Goal: Task Accomplishment & Management: Complete application form

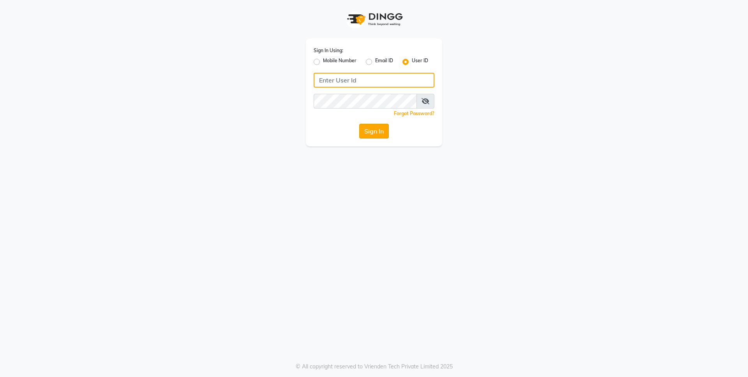
type input "alenna"
click at [372, 131] on button "Sign In" at bounding box center [374, 131] width 30 height 15
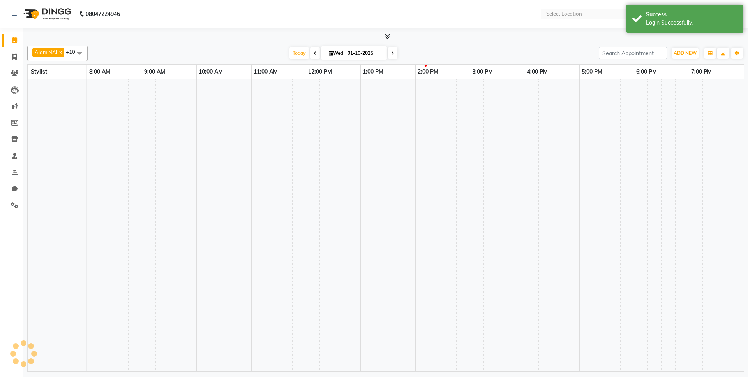
select select "en"
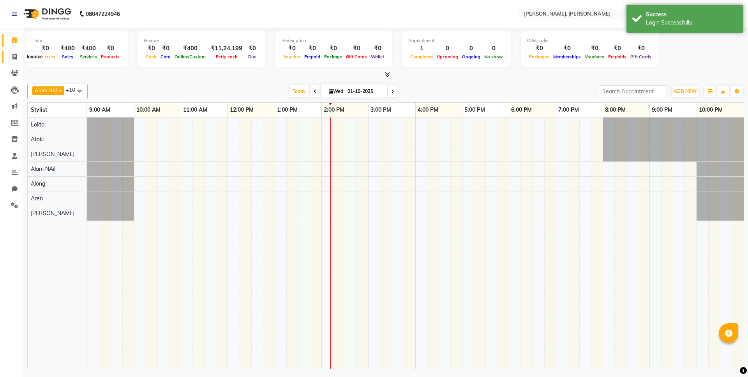
click at [16, 55] on icon at bounding box center [14, 57] width 4 height 6
select select "service"
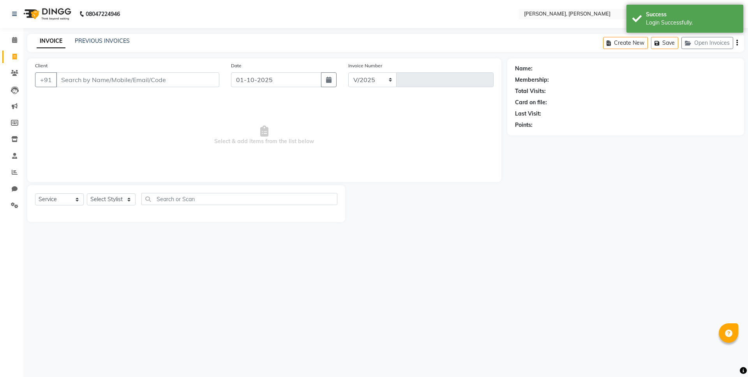
select select "5264"
type input "0719"
click at [129, 198] on select "Select Stylist Alam NAil Along anju [PERSON_NAME] [PERSON_NAME] Lolita luni" at bounding box center [111, 200] width 49 height 12
select select "53296"
click at [87, 194] on select "Select Stylist Alam NAil Along anju [PERSON_NAME] [PERSON_NAME] Lolita luni" at bounding box center [111, 200] width 49 height 12
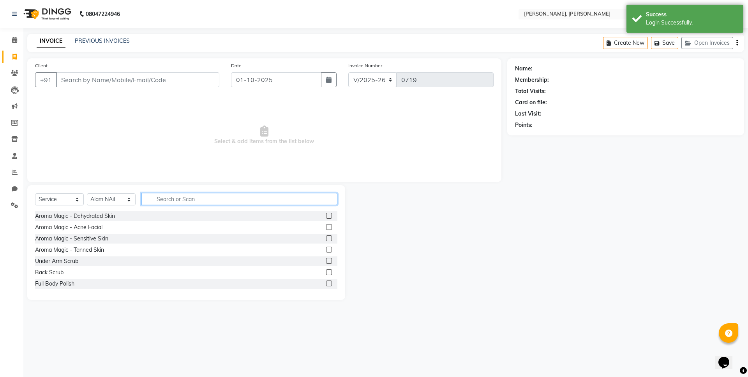
click at [162, 198] on input "text" at bounding box center [239, 199] width 196 height 12
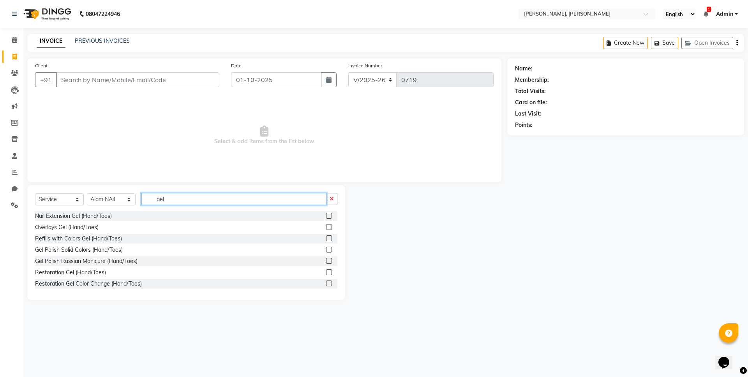
type input "gel"
click at [326, 215] on label at bounding box center [329, 216] width 6 height 6
click at [326, 215] on input "checkbox" at bounding box center [328, 216] width 5 height 5
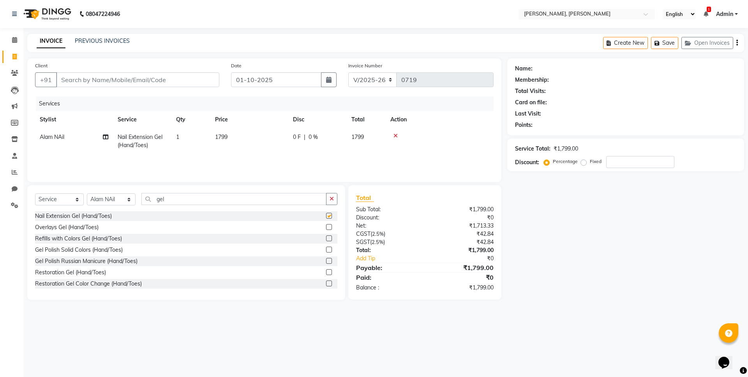
checkbox input "false"
drag, startPoint x: 165, startPoint y: 202, endPoint x: 169, endPoint y: 200, distance: 4.2
click at [167, 201] on input "gel" at bounding box center [233, 199] width 185 height 12
drag, startPoint x: 165, startPoint y: 200, endPoint x: 154, endPoint y: 198, distance: 11.0
click at [154, 198] on input "gel" at bounding box center [233, 199] width 185 height 12
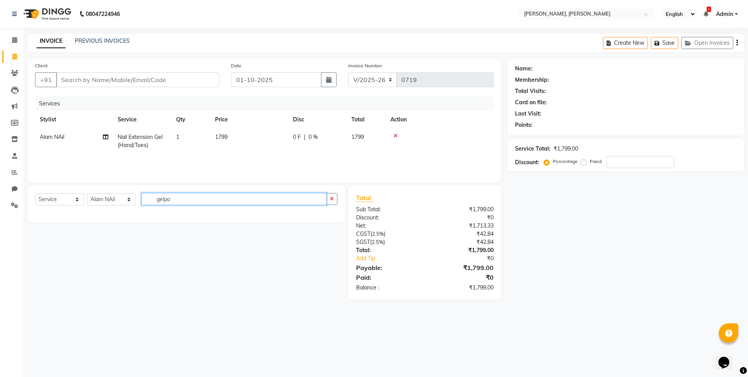
click at [173, 198] on input "gelpo" at bounding box center [233, 199] width 185 height 12
drag, startPoint x: 173, startPoint y: 198, endPoint x: 154, endPoint y: 197, distance: 19.1
click at [154, 199] on input "gelpo" at bounding box center [233, 199] width 185 height 12
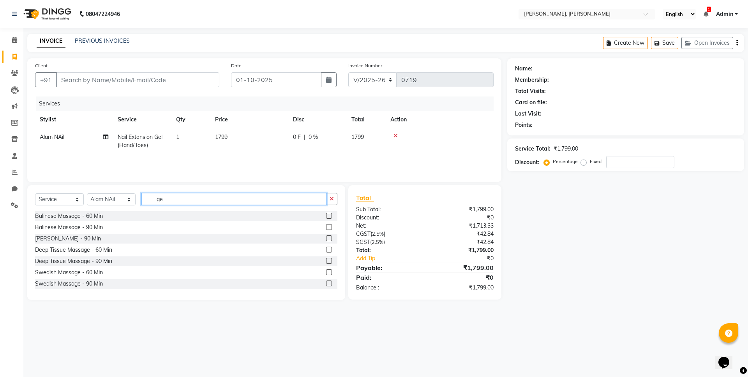
type input "gel"
click at [326, 249] on label at bounding box center [329, 250] width 6 height 6
click at [326, 249] on input "checkbox" at bounding box center [328, 250] width 5 height 5
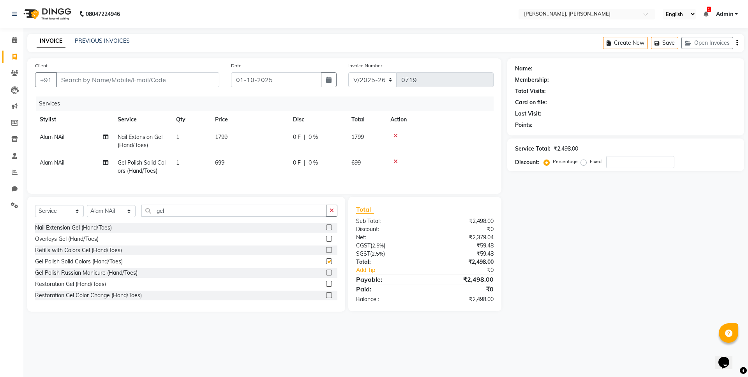
checkbox input "false"
click at [315, 138] on span "0 %" at bounding box center [313, 137] width 9 height 8
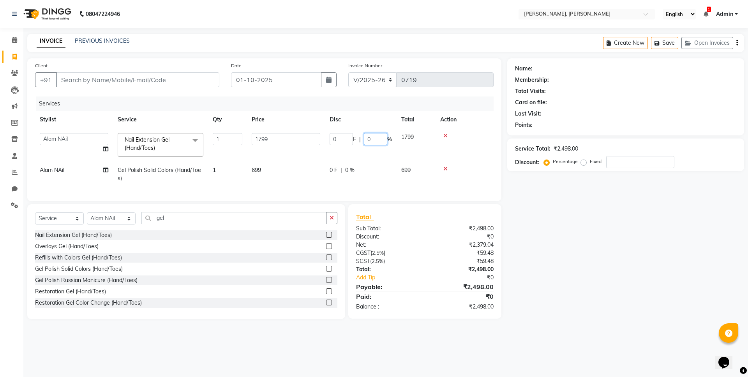
click at [377, 140] on input "0" at bounding box center [375, 139] width 23 height 12
drag, startPoint x: 377, startPoint y: 139, endPoint x: 358, endPoint y: 136, distance: 20.1
click at [356, 138] on div "0 F | 0 %" at bounding box center [361, 139] width 62 height 12
type input "20"
click at [219, 224] on div "Select Service Product Membership Package Voucher Prepaid Gift Card Select Styl…" at bounding box center [186, 221] width 302 height 18
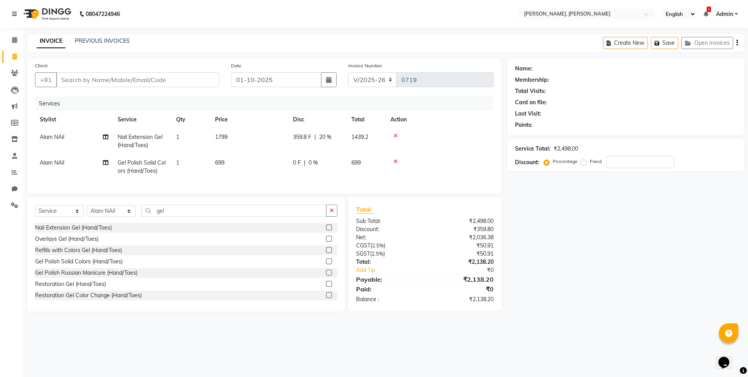
click at [326, 264] on label at bounding box center [329, 262] width 6 height 6
click at [326, 264] on input "checkbox" at bounding box center [328, 261] width 5 height 5
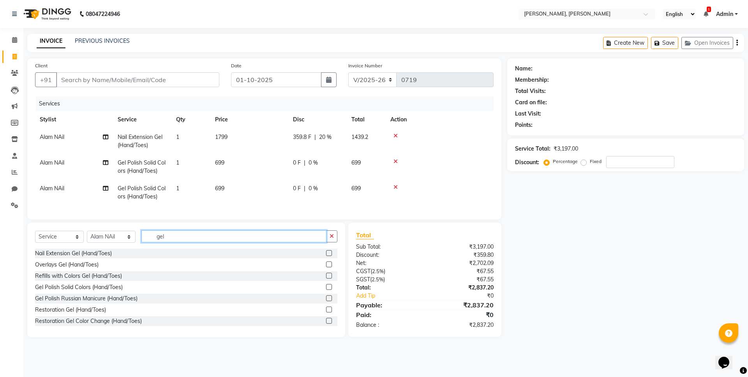
click at [167, 243] on input "gel" at bounding box center [233, 237] width 185 height 12
drag, startPoint x: 168, startPoint y: 243, endPoint x: 153, endPoint y: 243, distance: 15.2
click at [153, 243] on input "gel" at bounding box center [233, 237] width 185 height 12
click at [326, 290] on label at bounding box center [329, 287] width 6 height 6
click at [326, 290] on input "checkbox" at bounding box center [328, 287] width 5 height 5
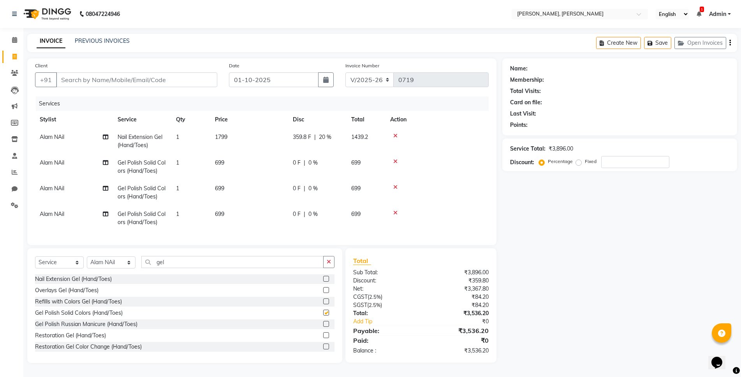
checkbox input "false"
click at [165, 268] on input "gel" at bounding box center [232, 262] width 182 height 12
drag, startPoint x: 166, startPoint y: 270, endPoint x: 150, endPoint y: 268, distance: 16.1
click at [150, 268] on input "gel" at bounding box center [232, 262] width 182 height 12
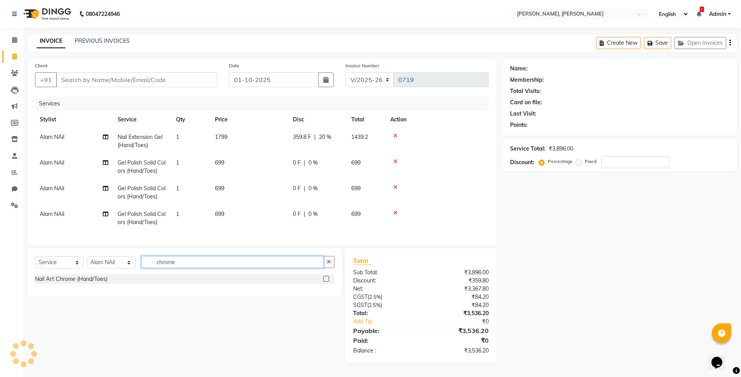
type input "chrome"
click at [325, 282] on label at bounding box center [326, 279] width 6 height 6
click at [325, 282] on input "checkbox" at bounding box center [325, 279] width 5 height 5
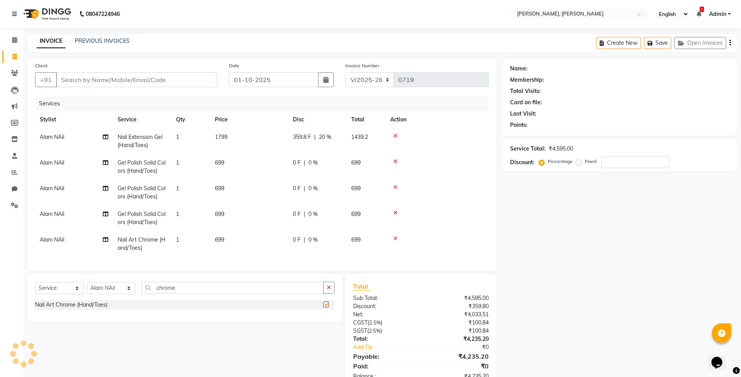
checkbox input "false"
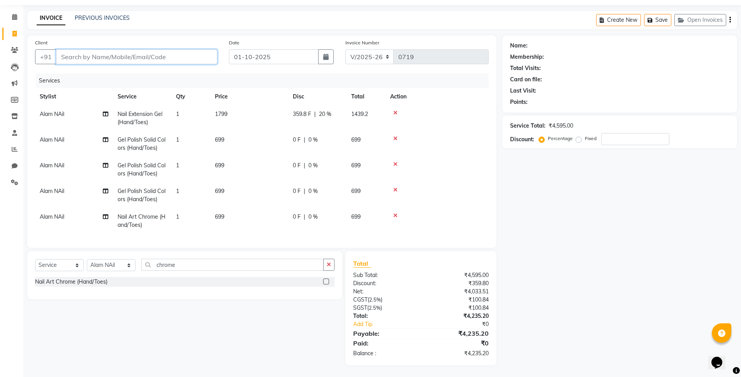
click at [68, 53] on input "Client" at bounding box center [136, 56] width 161 height 15
click at [67, 53] on input "Client" at bounding box center [136, 56] width 161 height 15
type input "7"
type input "0"
type input "7005976761"
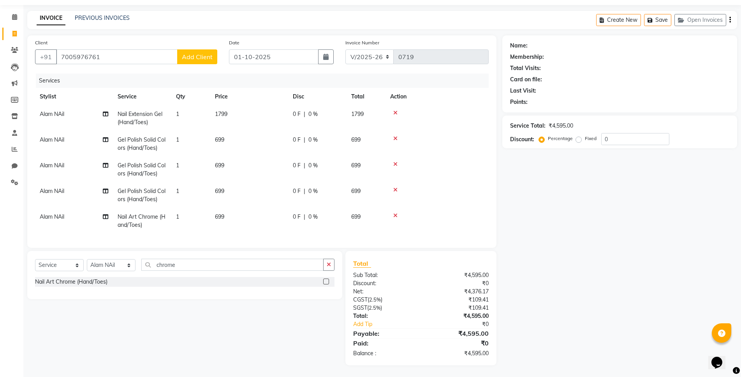
click at [202, 53] on span "Add Client" at bounding box center [197, 57] width 31 height 8
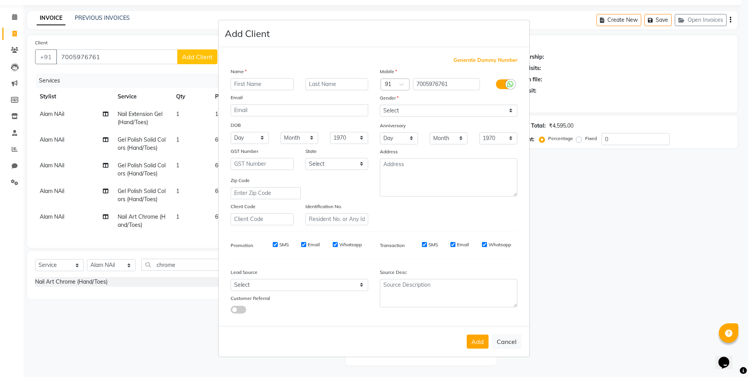
click at [243, 85] on input "text" at bounding box center [262, 84] width 63 height 12
type input "among"
click at [420, 109] on select "Select [DEMOGRAPHIC_DATA] [DEMOGRAPHIC_DATA] Other Prefer Not To Say" at bounding box center [449, 111] width 138 height 12
select select "[DEMOGRAPHIC_DATA]"
click at [380, 105] on select "Select [DEMOGRAPHIC_DATA] [DEMOGRAPHIC_DATA] Other Prefer Not To Say" at bounding box center [449, 111] width 138 height 12
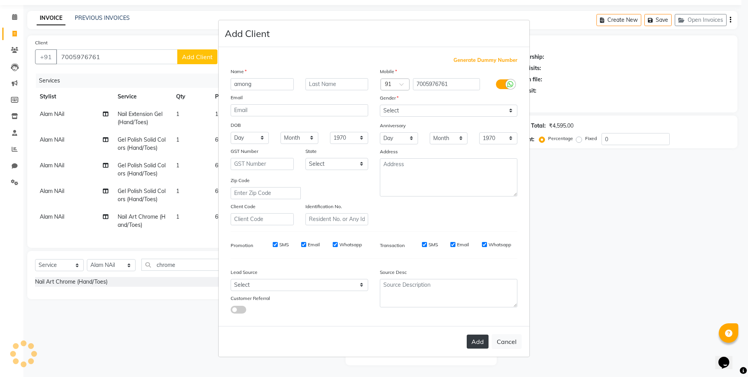
click at [476, 339] on button "Add" at bounding box center [478, 342] width 22 height 14
select select
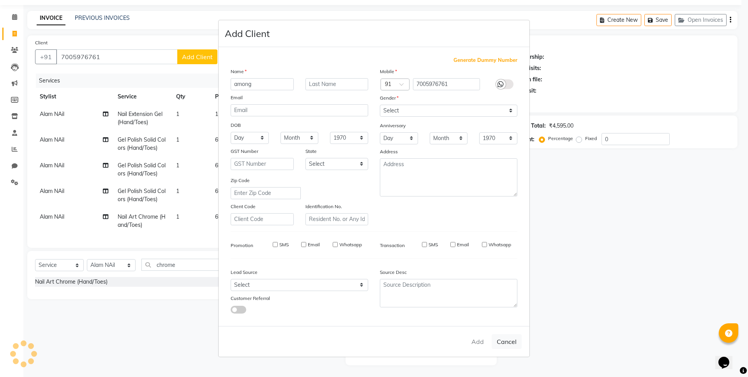
select select
checkbox input "false"
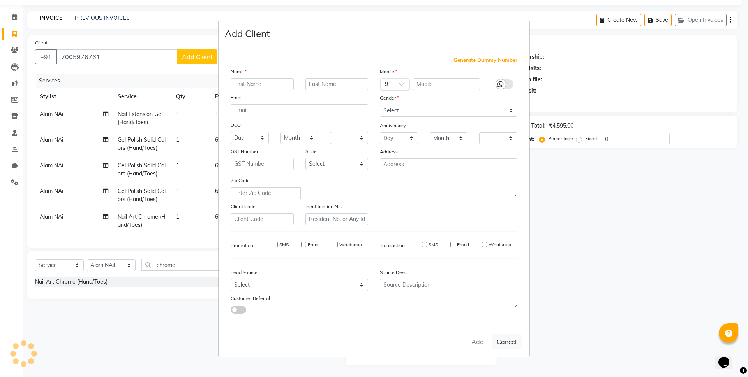
checkbox input "false"
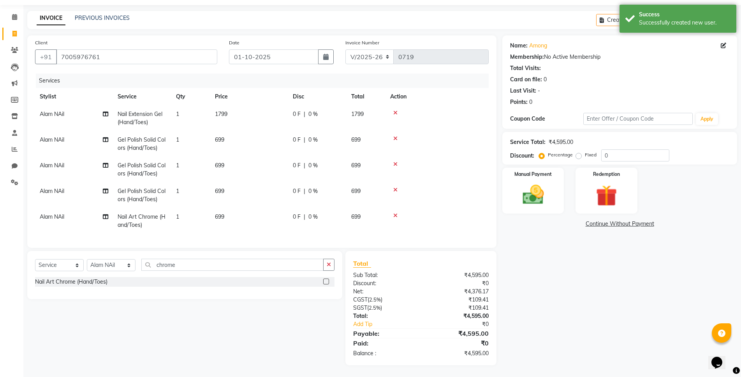
click at [307, 110] on div "0 F | 0 %" at bounding box center [317, 114] width 49 height 8
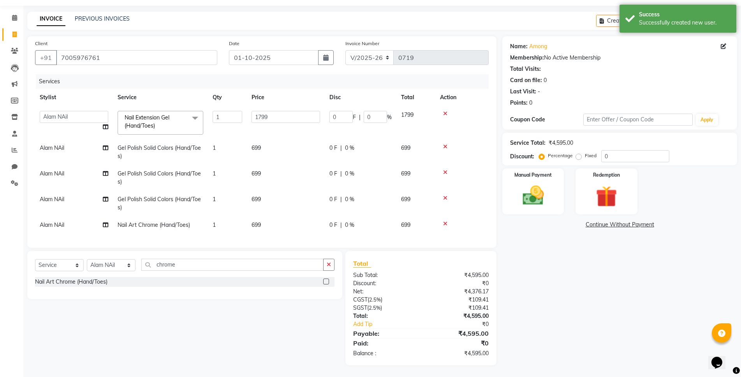
scroll to position [29, 0]
drag, startPoint x: 340, startPoint y: 109, endPoint x: 381, endPoint y: 109, distance: 40.9
click at [341, 111] on input "0" at bounding box center [341, 117] width 23 height 12
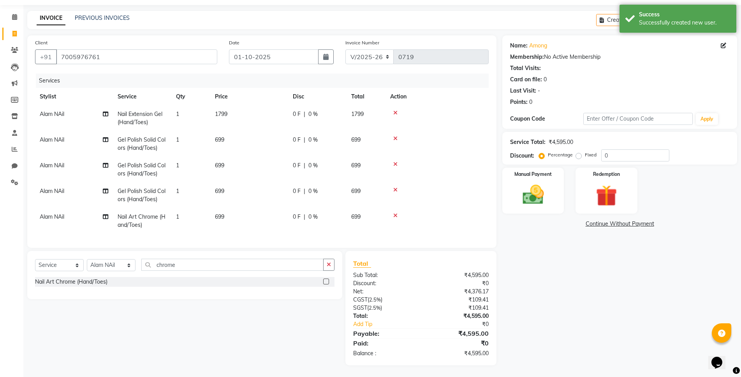
drag, startPoint x: 370, startPoint y: 113, endPoint x: 374, endPoint y: 111, distance: 4.2
click at [305, 106] on td "0 F | 0 %" at bounding box center [317, 119] width 58 height 26
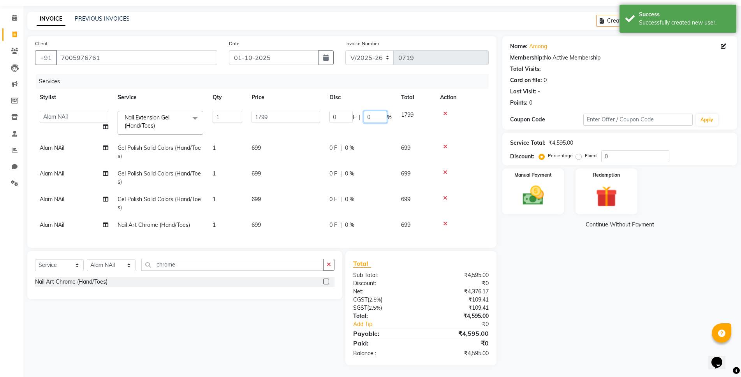
click at [377, 111] on input "0" at bounding box center [375, 117] width 23 height 12
drag, startPoint x: 377, startPoint y: 110, endPoint x: 364, endPoint y: 111, distance: 13.2
click at [364, 111] on input "0" at bounding box center [375, 117] width 23 height 12
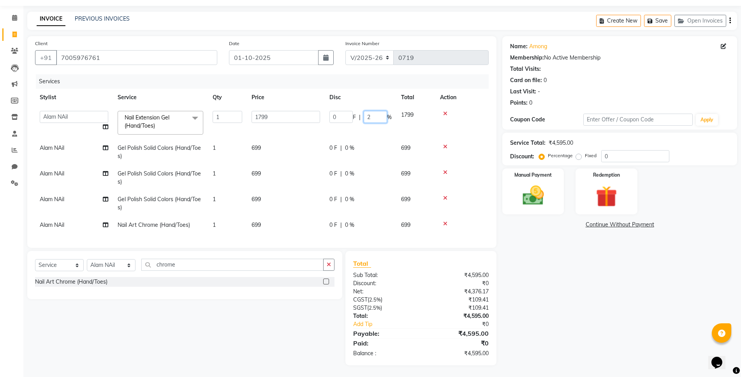
type input "20"
click at [232, 265] on input "chrome" at bounding box center [232, 265] width 182 height 12
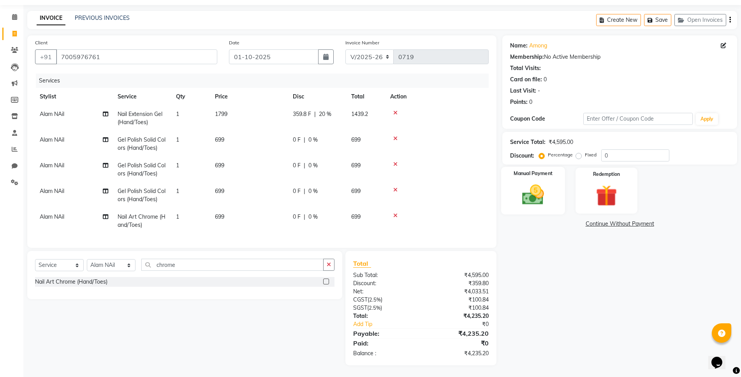
click at [541, 191] on img at bounding box center [533, 194] width 36 height 25
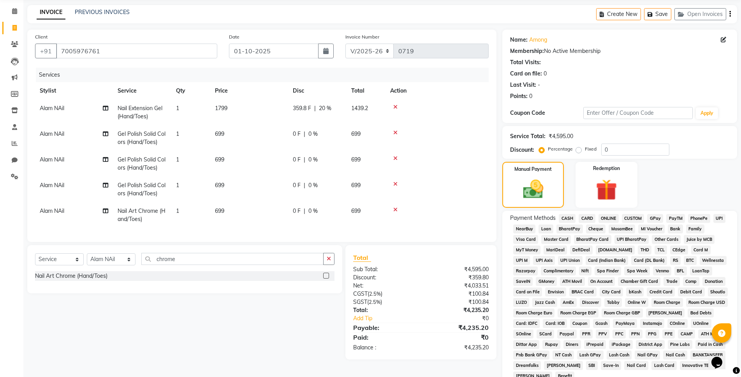
click at [605, 217] on span "ONLINE" at bounding box center [609, 218] width 20 height 9
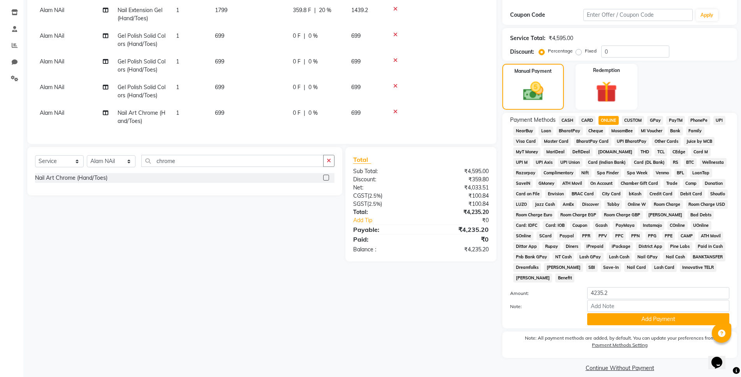
scroll to position [136, 0]
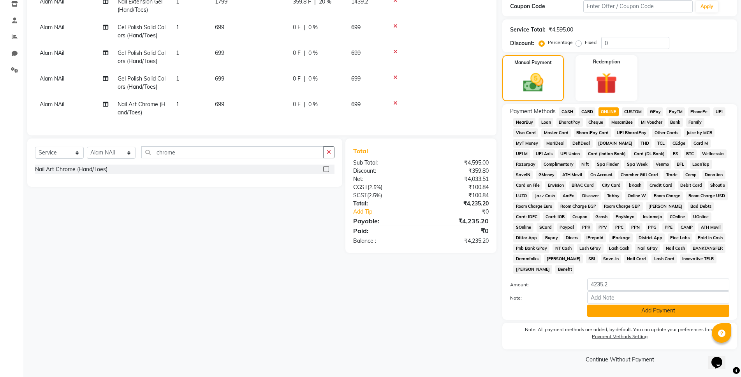
click at [634, 310] on button "Add Payment" at bounding box center [658, 311] width 142 height 12
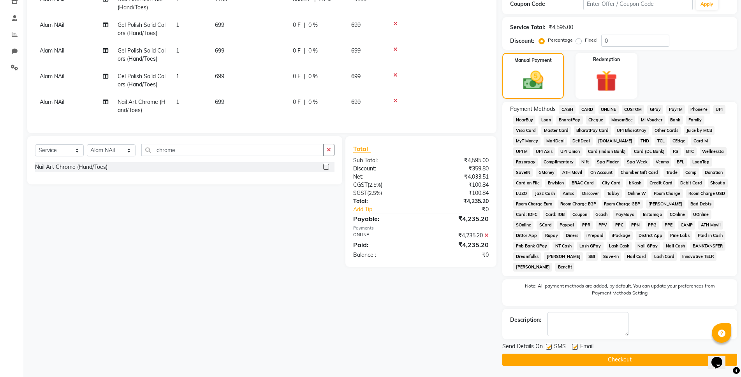
scroll to position [138, 0]
click at [629, 360] on button "Checkout" at bounding box center [619, 360] width 235 height 12
